Goal: Information Seeking & Learning: Learn about a topic

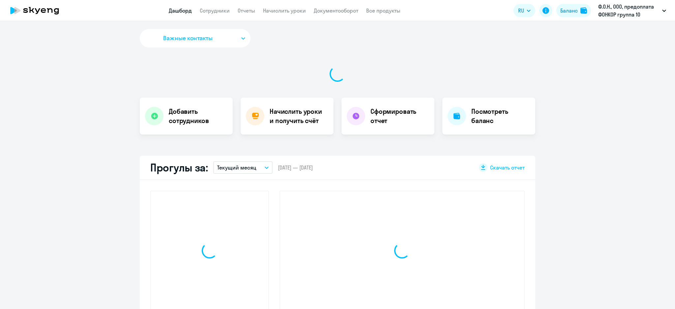
select select "30"
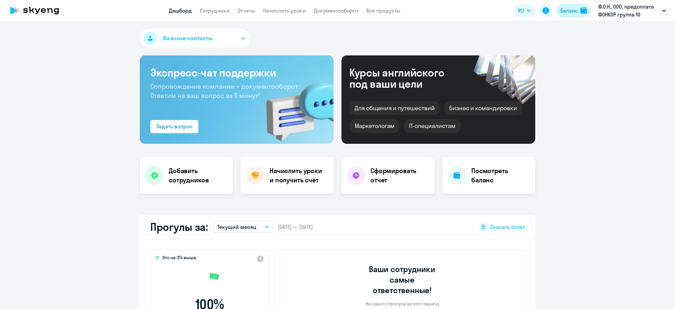
click at [579, 16] on button "Баланс" at bounding box center [573, 10] width 35 height 13
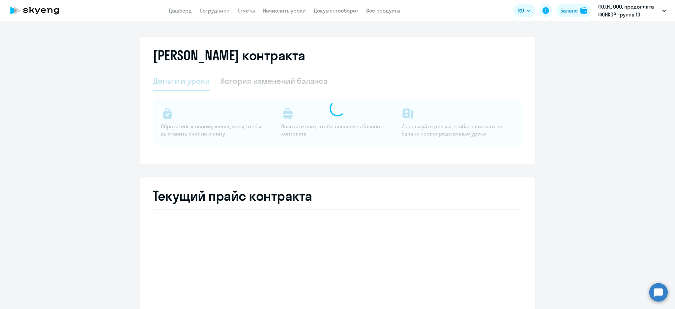
select select "english_adult_not_native_speaker"
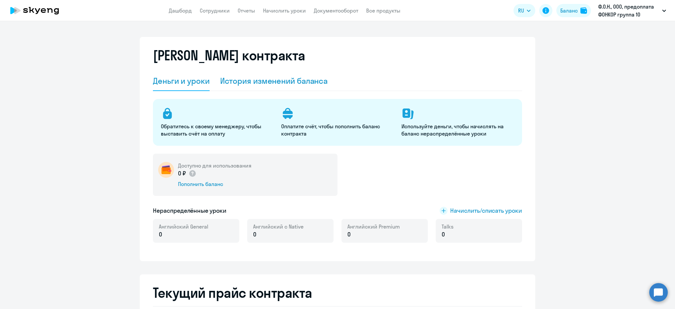
click at [282, 79] on div "История изменений баланса" at bounding box center [274, 80] width 108 height 11
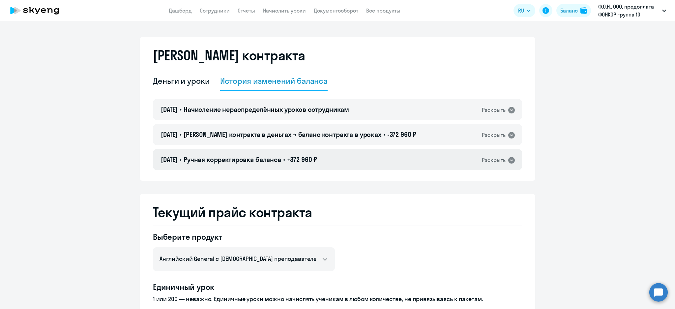
click at [336, 157] on div "21.05.2025 • Ручная корректировка баланса • +372 960 ₽ Раскрыть" at bounding box center [337, 159] width 369 height 21
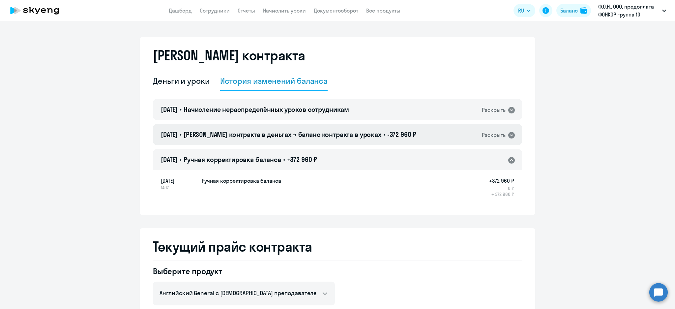
click at [409, 134] on div "21.05.2025 • Баланс контракта в деньгах → баланс контракта в уроках • -372 960 …" at bounding box center [337, 134] width 369 height 21
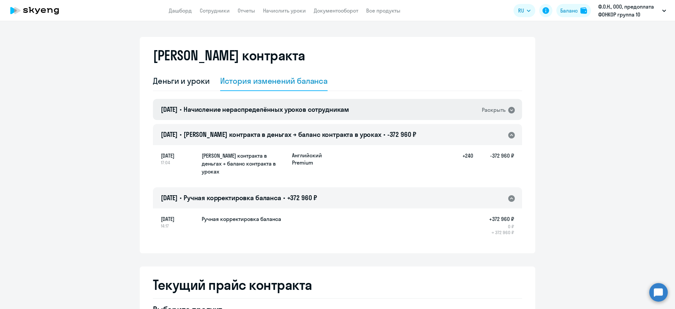
click at [407, 111] on div "21.05.2025 • Начисление нераспределённых уроков сотрудникам Раскрыть" at bounding box center [337, 109] width 369 height 21
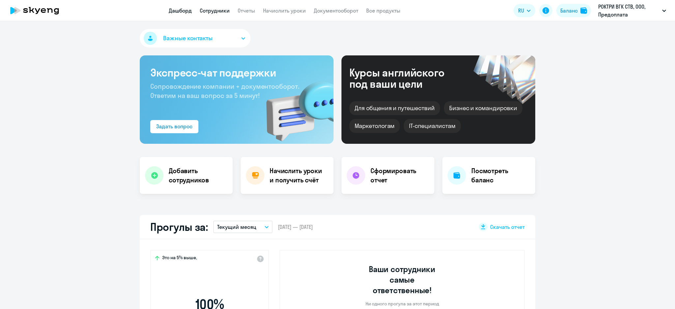
click at [215, 11] on link "Сотрудники" at bounding box center [215, 10] width 30 height 7
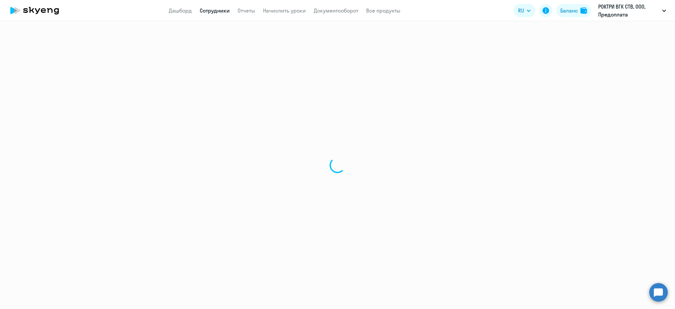
select select "30"
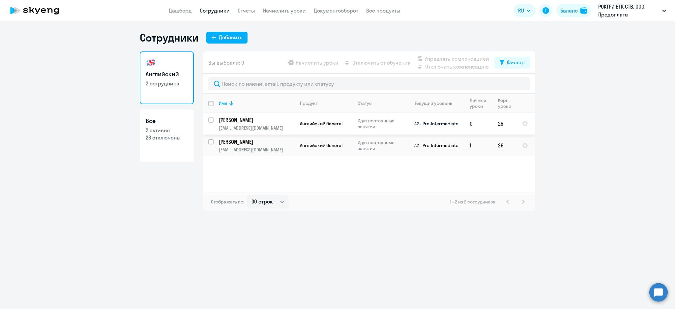
click at [265, 121] on p "[PERSON_NAME]" at bounding box center [256, 119] width 74 height 7
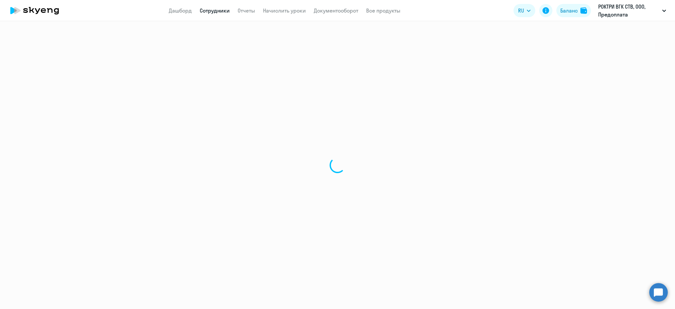
select select "english"
